Goal: Book appointment/travel/reservation

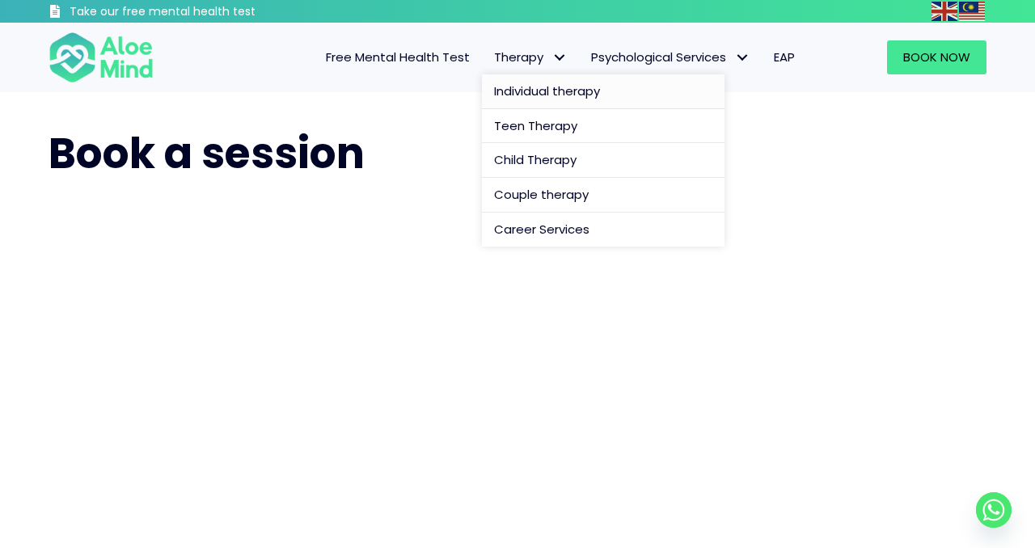
click at [539, 90] on span "Individual therapy" at bounding box center [547, 91] width 106 height 17
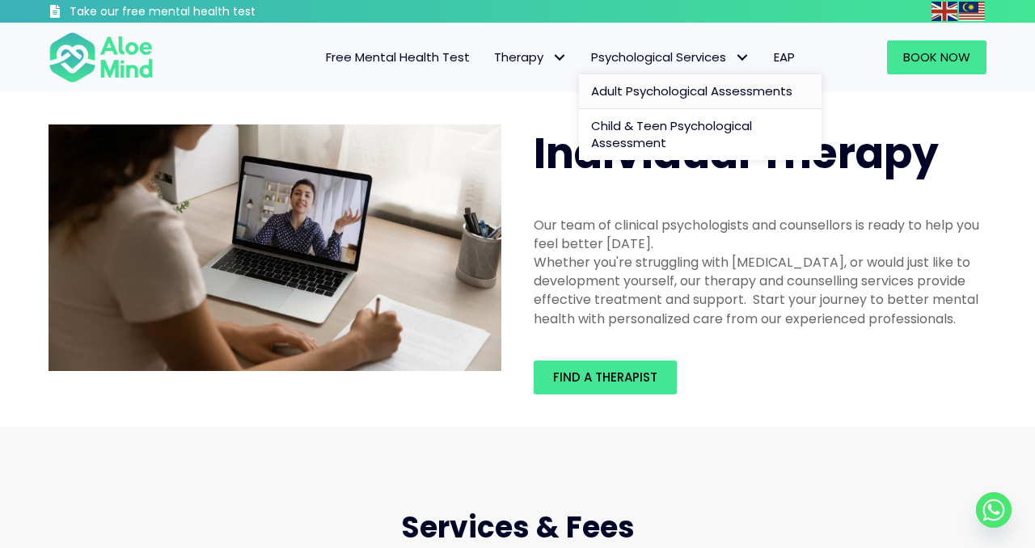
click at [637, 85] on span "Adult Psychological Assessments" at bounding box center [691, 91] width 201 height 17
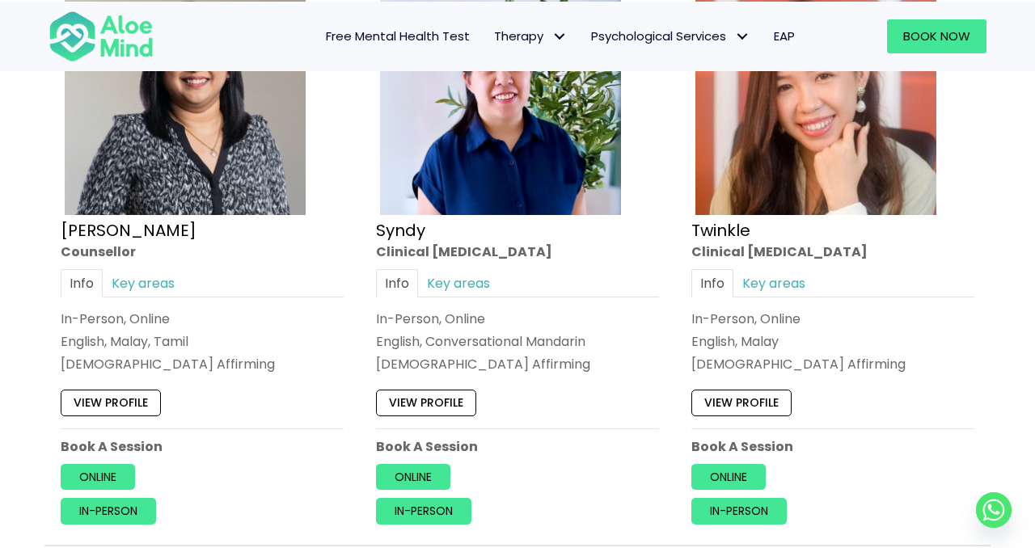
scroll to position [3952, 0]
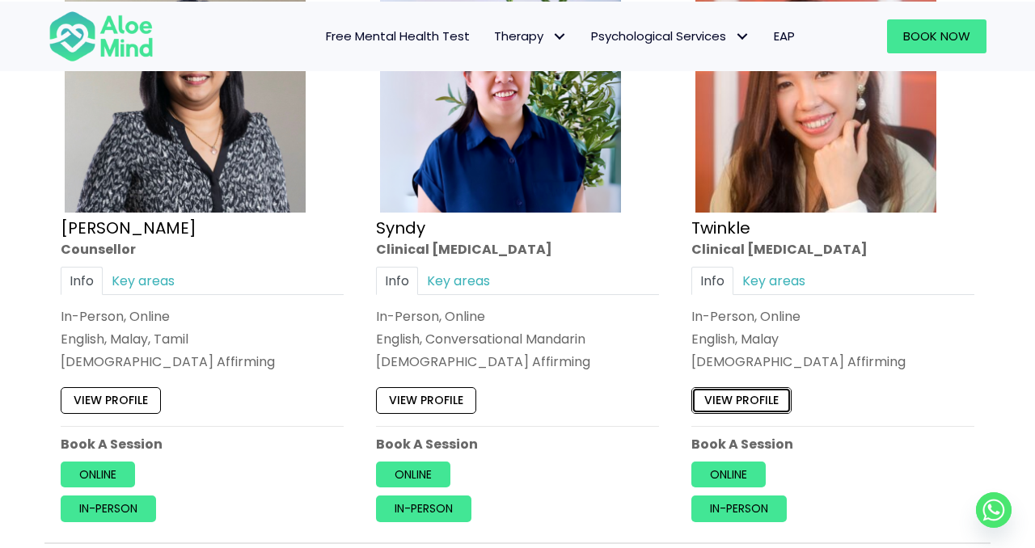
click at [767, 402] on link "View profile" at bounding box center [742, 401] width 100 height 26
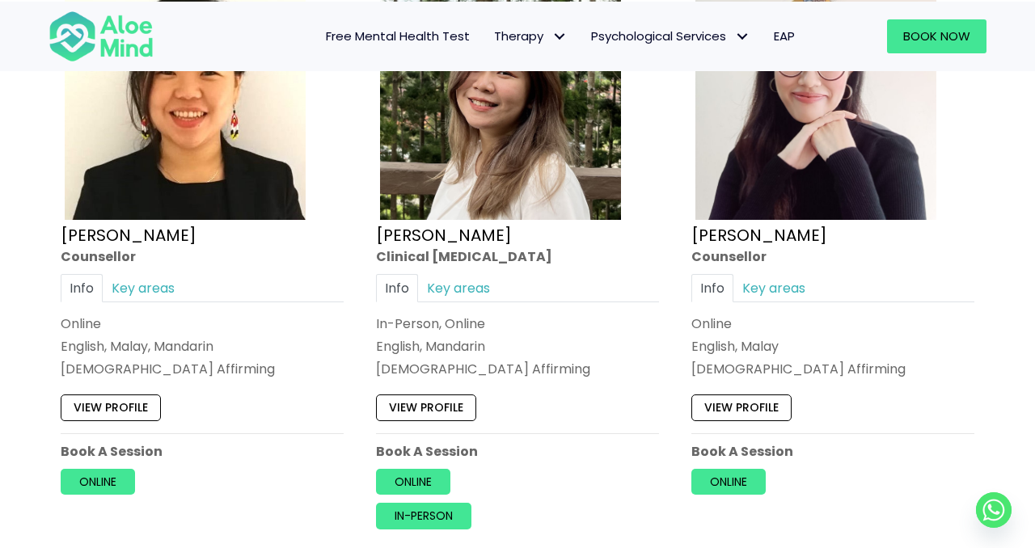
scroll to position [2758, 0]
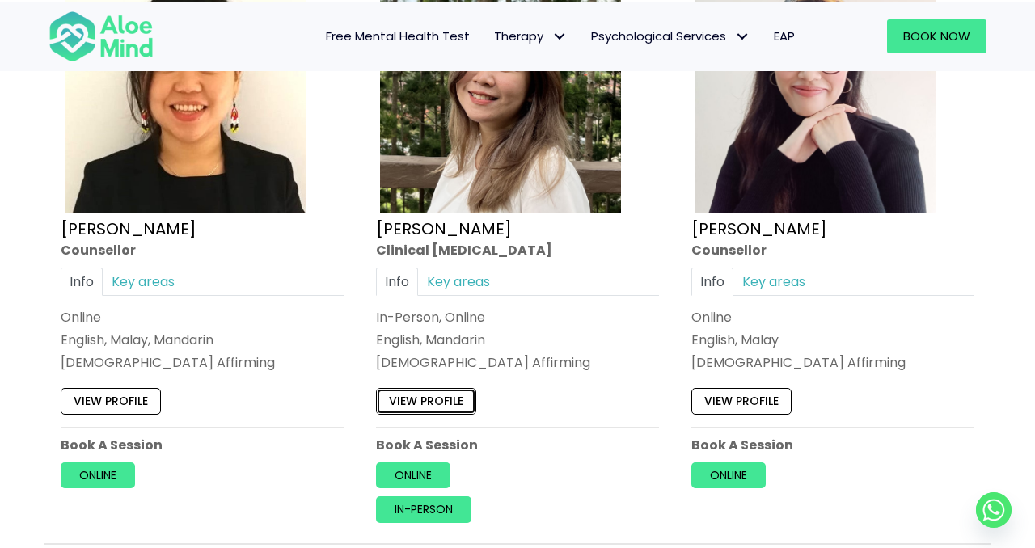
click at [468, 405] on link "View profile" at bounding box center [426, 402] width 100 height 26
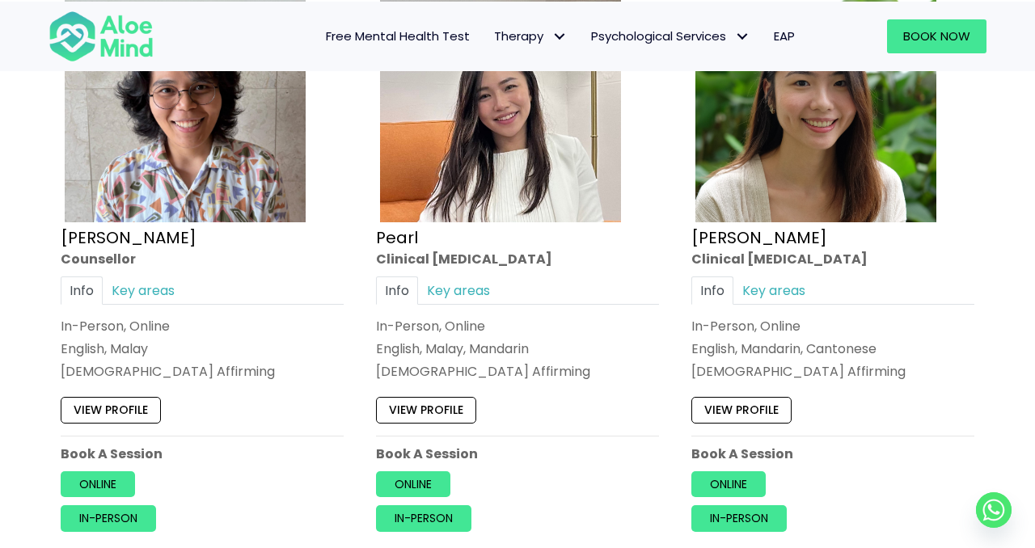
scroll to position [3377, 0]
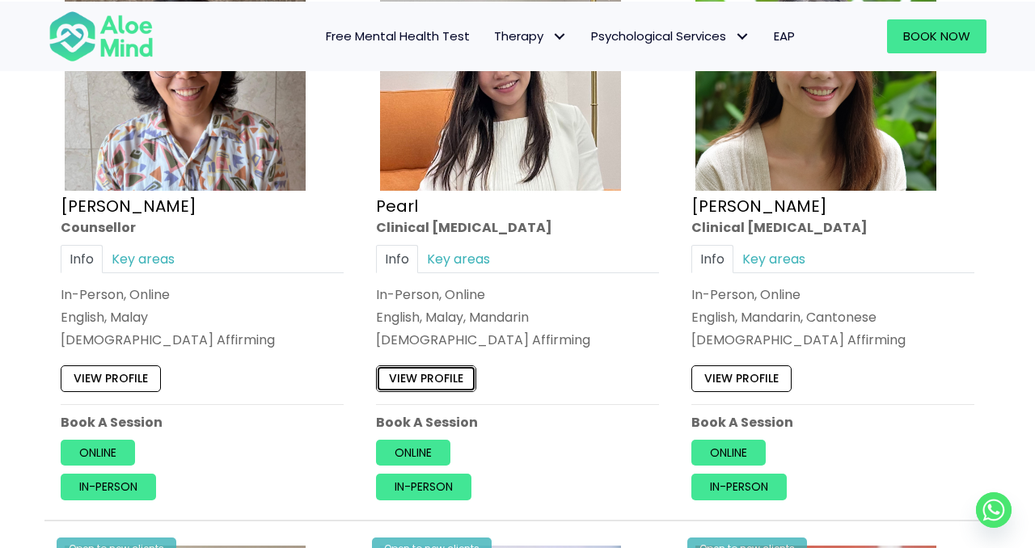
click at [430, 381] on link "View profile" at bounding box center [426, 379] width 100 height 26
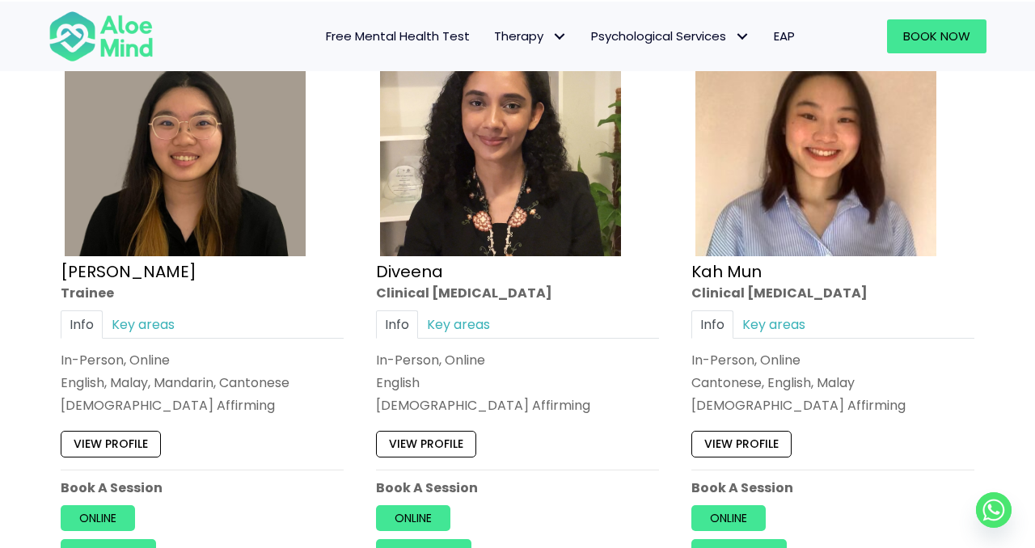
scroll to position [829, 0]
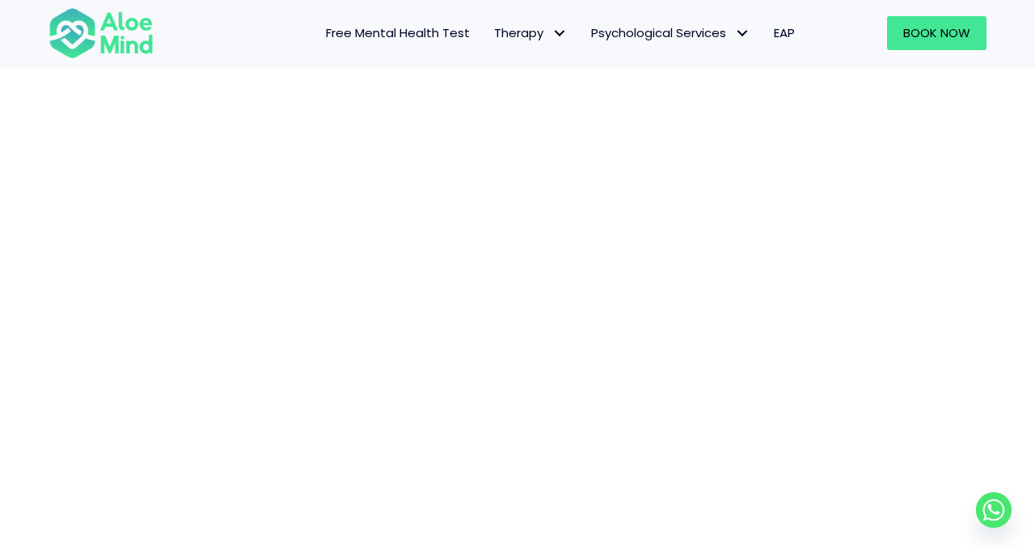
scroll to position [426, 0]
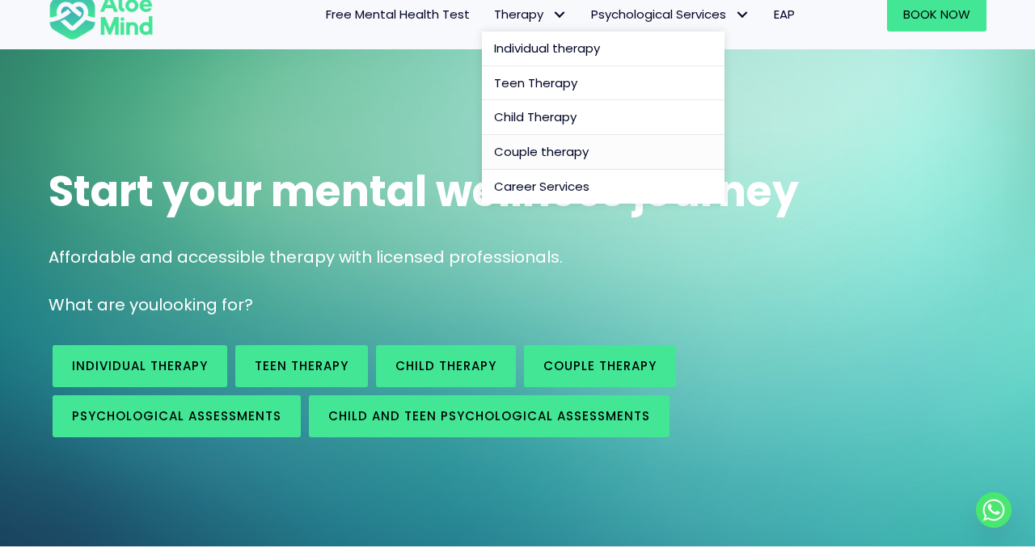
click at [543, 152] on span "Couple therapy" at bounding box center [541, 151] width 95 height 17
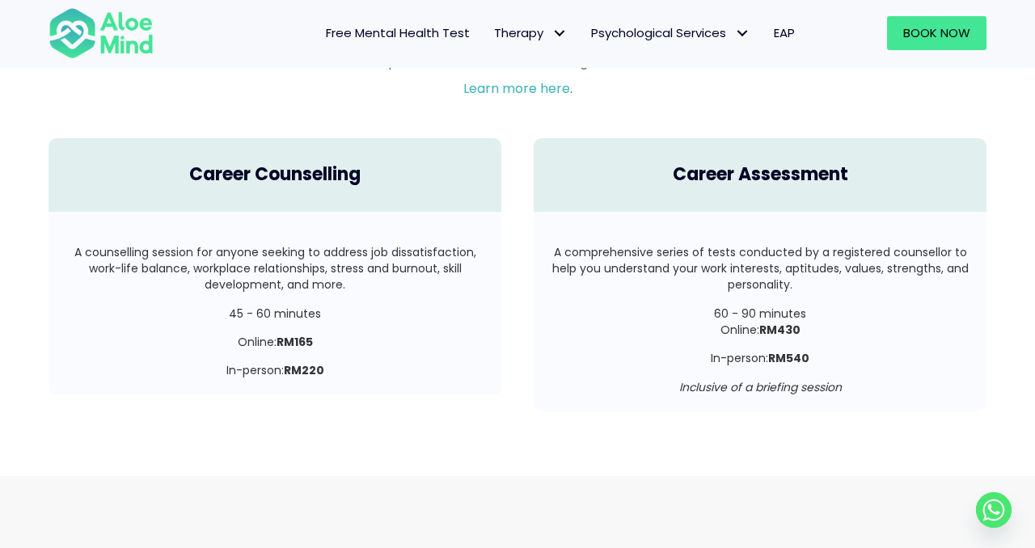
scroll to position [3054, 0]
